Goal: Transaction & Acquisition: Purchase product/service

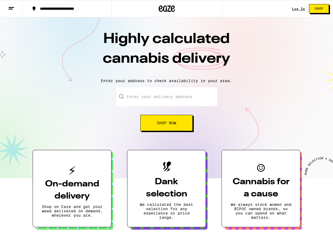
click at [77, 183] on h3 "On-demand delivery" at bounding box center [72, 190] width 61 height 24
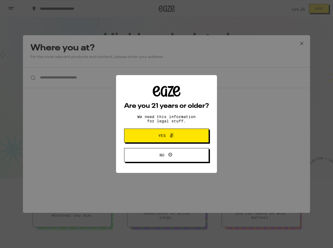
click at [165, 137] on span "Yes" at bounding box center [162, 136] width 7 height 4
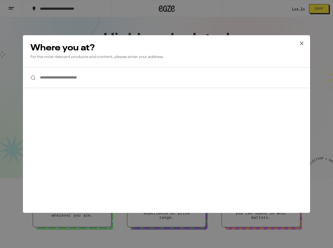
click at [75, 77] on input "**********" at bounding box center [166, 77] width 287 height 21
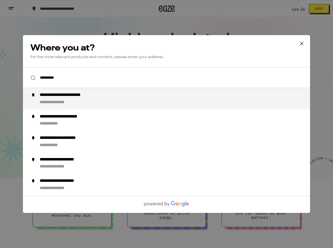
click at [74, 100] on div "**********" at bounding box center [177, 98] width 275 height 13
type input "**********"
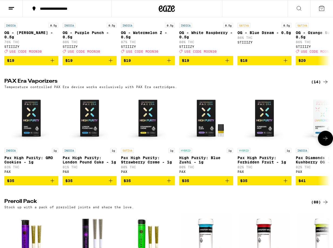
scroll to position [1028, 0]
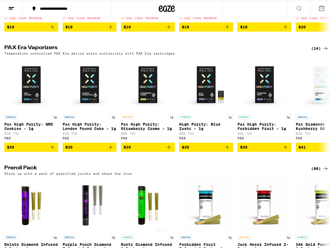
click at [21, 52] on h2 "PAX Era Vaporizers" at bounding box center [153, 48] width 298 height 6
click at [14, 52] on h2 "PAX Era Vaporizers" at bounding box center [153, 48] width 298 height 6
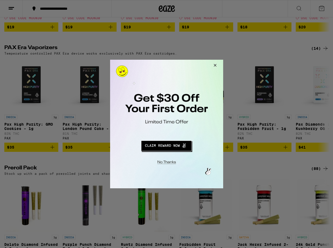
click at [216, 64] on button "Close Modal" at bounding box center [214, 66] width 15 height 13
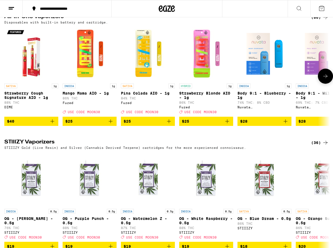
scroll to position [807, 0]
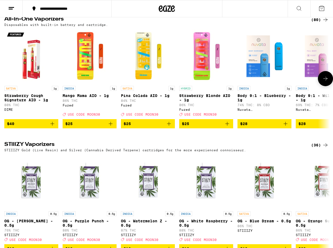
click at [326, 82] on icon at bounding box center [325, 78] width 6 height 6
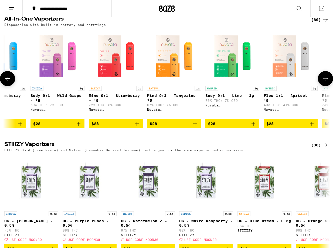
scroll to position [0, 266]
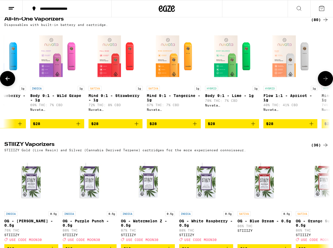
click at [325, 82] on icon at bounding box center [325, 78] width 6 height 6
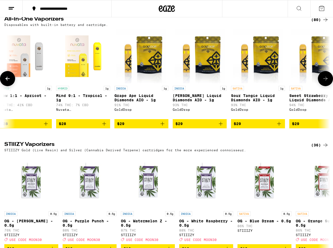
click at [325, 82] on icon at bounding box center [325, 78] width 6 height 6
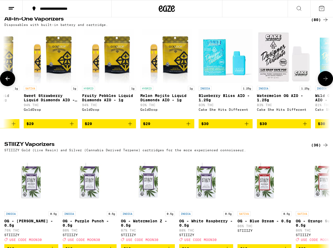
click at [325, 82] on icon at bounding box center [325, 78] width 6 height 6
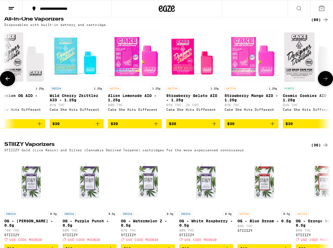
click at [325, 82] on icon at bounding box center [325, 78] width 6 height 6
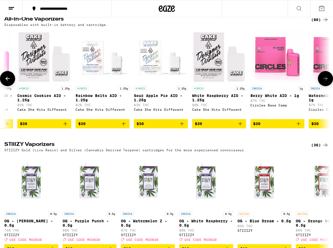
click at [325, 82] on icon at bounding box center [325, 78] width 6 height 6
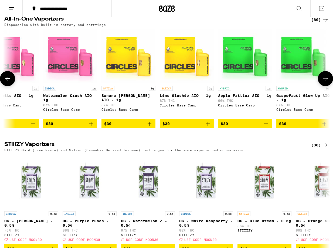
click at [325, 82] on icon at bounding box center [325, 78] width 6 height 6
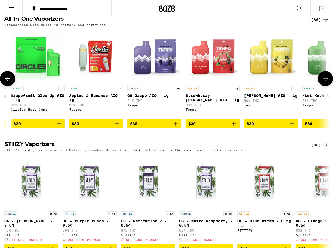
click at [325, 82] on icon at bounding box center [325, 78] width 6 height 6
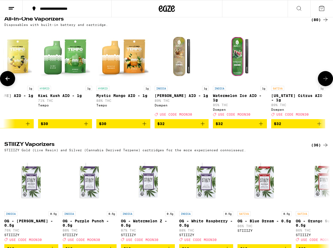
scroll to position [0, 2126]
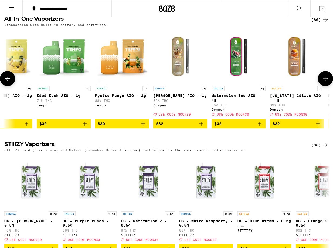
click at [325, 82] on icon at bounding box center [325, 78] width 6 height 6
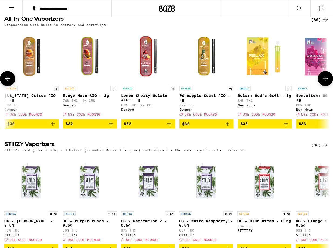
scroll to position [0, 2392]
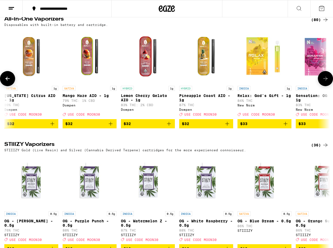
click at [325, 82] on icon at bounding box center [325, 78] width 6 height 6
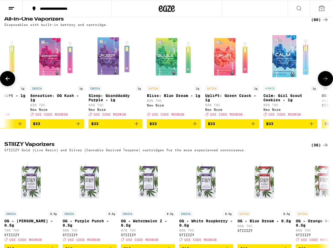
click at [325, 82] on icon at bounding box center [325, 78] width 6 height 6
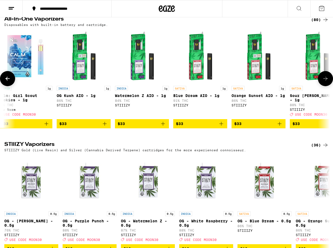
scroll to position [0, 2923]
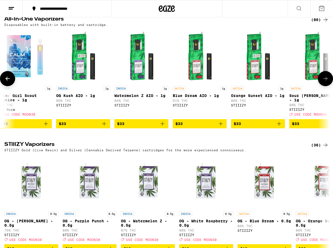
click at [325, 82] on icon at bounding box center [325, 78] width 6 height 6
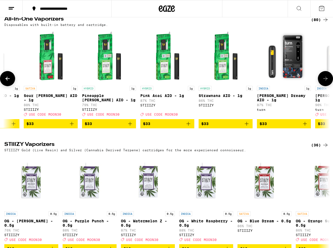
click at [325, 82] on icon at bounding box center [325, 78] width 6 height 6
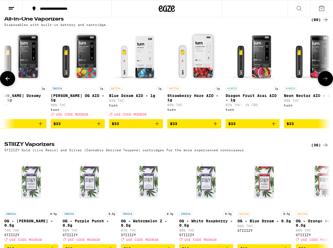
scroll to position [0, 3455]
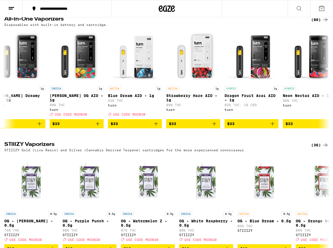
click at [54, 23] on h2 "All-In-One Vaporizers" at bounding box center [153, 19] width 298 height 6
click at [325, 23] on icon at bounding box center [325, 19] width 6 height 6
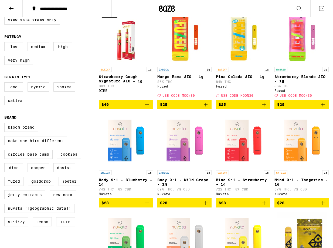
scroll to position [79, 0]
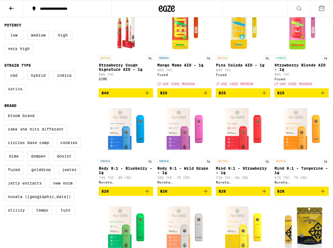
click at [18, 93] on label "Sativa" at bounding box center [15, 88] width 22 height 9
click at [6, 72] on input "Sativa" at bounding box center [5, 72] width 0 height 0
checkbox input "true"
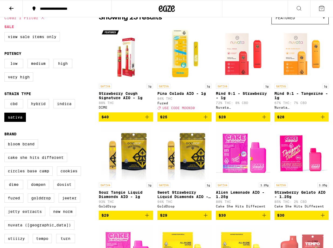
scroll to position [51, 0]
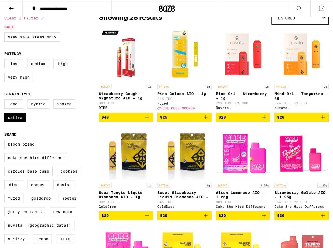
click at [147, 119] on icon "Add to bag" at bounding box center [147, 117] width 4 height 4
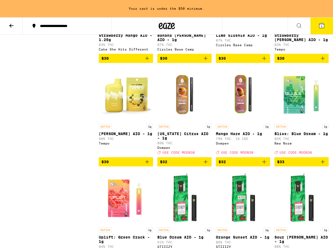
scroll to position [323, 0]
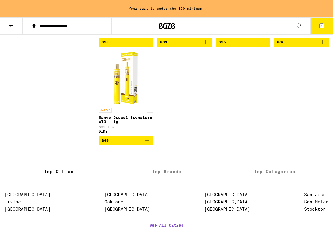
click at [147, 144] on icon "Add to bag" at bounding box center [147, 140] width 6 height 6
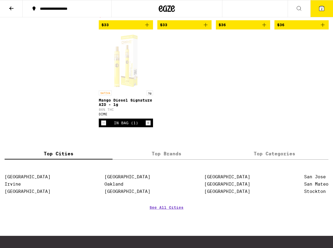
scroll to position [628, 0]
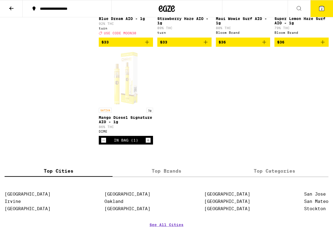
click at [126, 142] on div "In Bag (1)" at bounding box center [126, 140] width 24 height 4
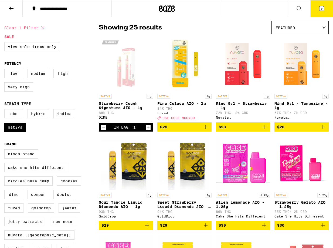
scroll to position [0, 0]
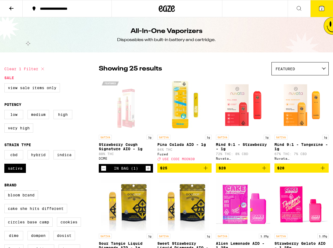
click at [321, 9] on button "2" at bounding box center [322, 8] width 23 height 17
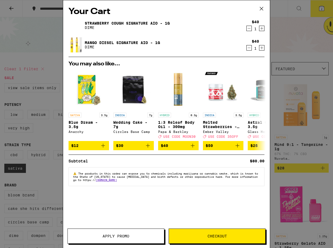
click at [206, 240] on button "Checkout" at bounding box center [217, 235] width 97 height 15
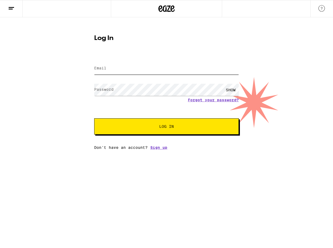
click at [130, 66] on input "Email" at bounding box center [166, 68] width 145 height 12
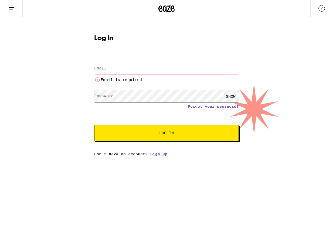
click at [184, 116] on form "Email Email Email is required Password Password SHOW Forgot your password? Log …" at bounding box center [166, 98] width 145 height 86
click at [151, 70] on input "Email" at bounding box center [166, 68] width 145 height 12
type input "[EMAIL_ADDRESS][DOMAIN_NAME]"
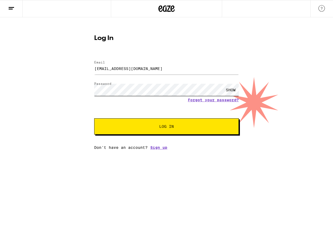
click at [94, 118] on button "Log In" at bounding box center [166, 126] width 145 height 16
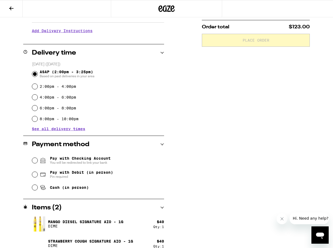
scroll to position [114, 0]
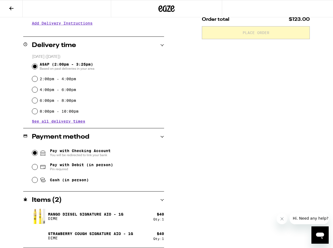
click at [35, 153] on input "Pay with Checking Account You will be redirected to link your bank" at bounding box center [34, 152] width 5 height 5
click at [187, 199] on div "**********" at bounding box center [166, 99] width 333 height 297
click at [35, 182] on input "Cash (in person)" at bounding box center [34, 179] width 5 height 5
radio input "true"
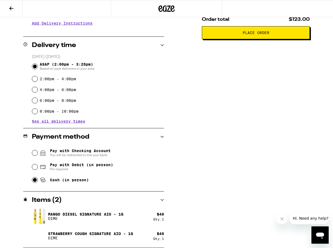
click at [251, 35] on span "Place Order" at bounding box center [256, 33] width 27 height 4
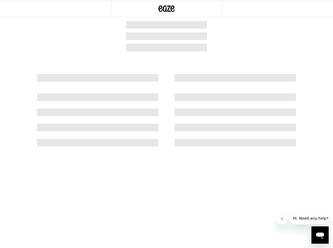
scroll to position [0, 0]
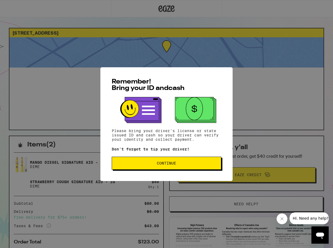
click at [164, 165] on span "Continue" at bounding box center [166, 163] width 19 height 4
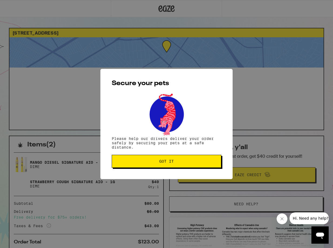
click at [164, 166] on button "Got it" at bounding box center [167, 161] width 110 height 13
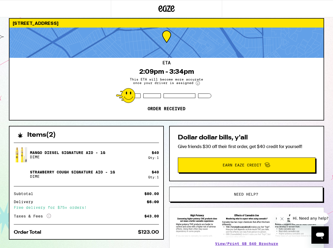
scroll to position [0, 0]
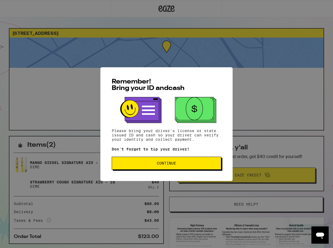
click at [158, 165] on span "Continue" at bounding box center [166, 163] width 19 height 4
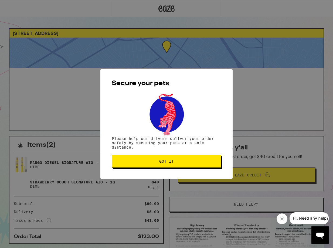
click at [168, 162] on span "Got it" at bounding box center [166, 161] width 15 height 4
